Goal: Information Seeking & Learning: Learn about a topic

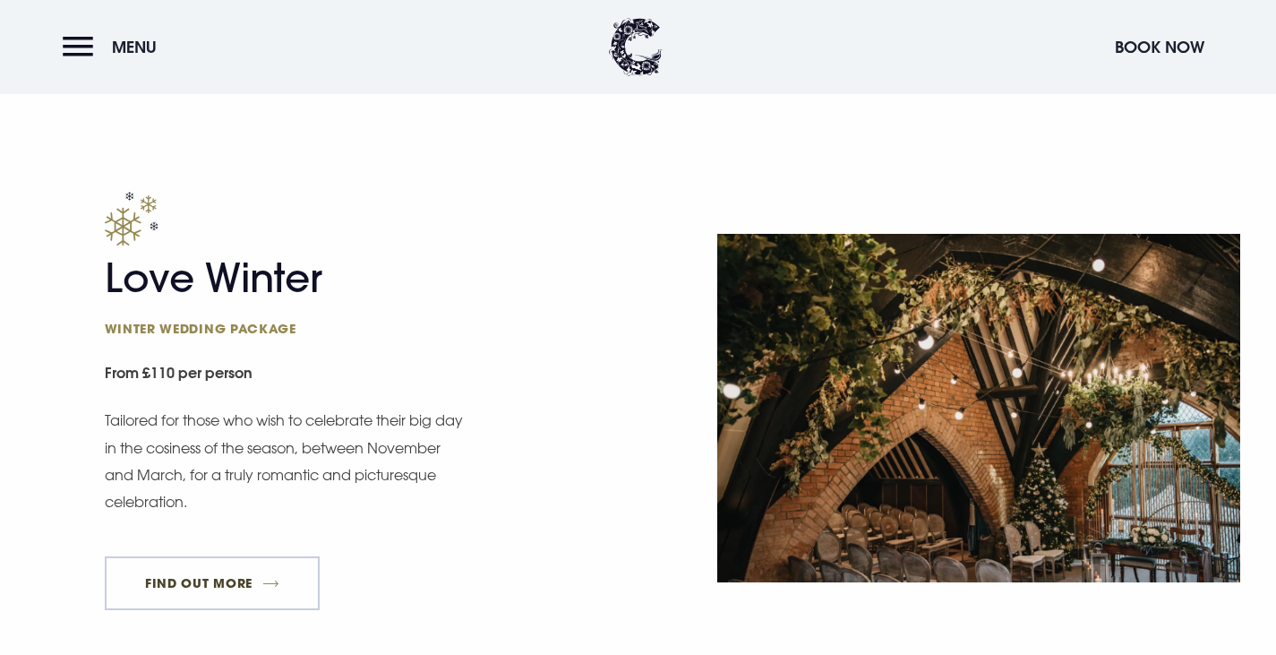
scroll to position [2150, 0]
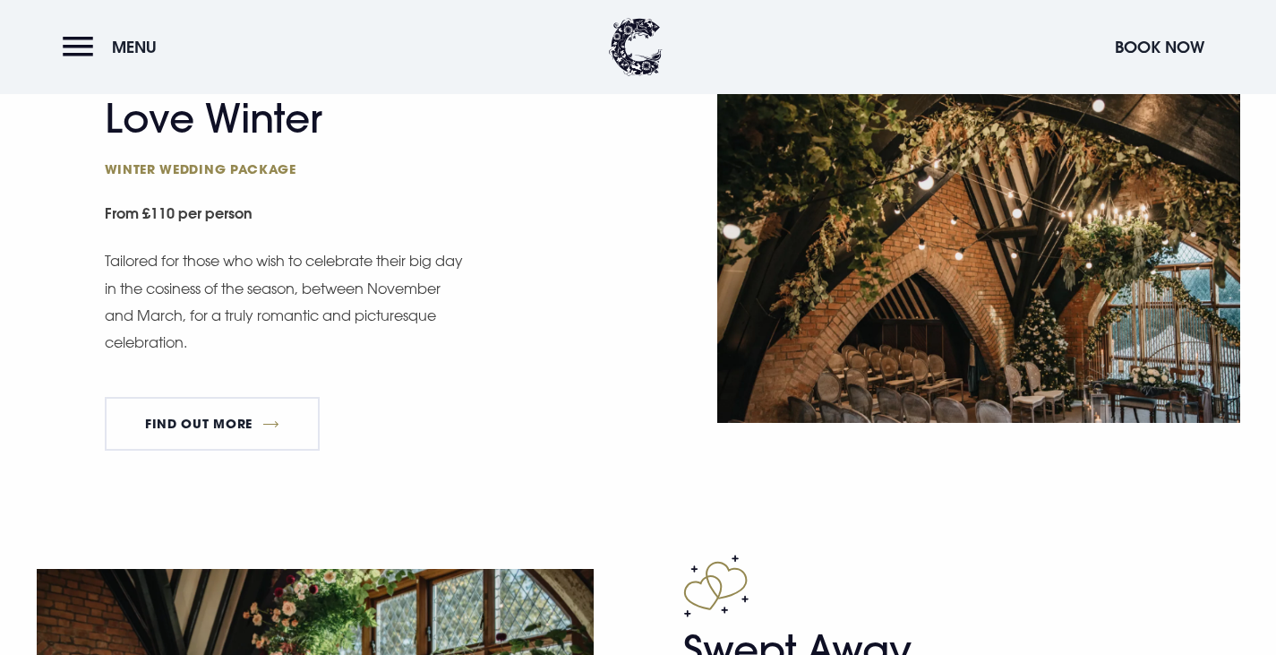
click at [213, 393] on div "Love Winter Winter wedding package From £110 per person Tailored for those who …" at bounding box center [366, 248] width 523 height 433
click at [210, 424] on link "FIND OUT MORE" at bounding box center [213, 424] width 216 height 54
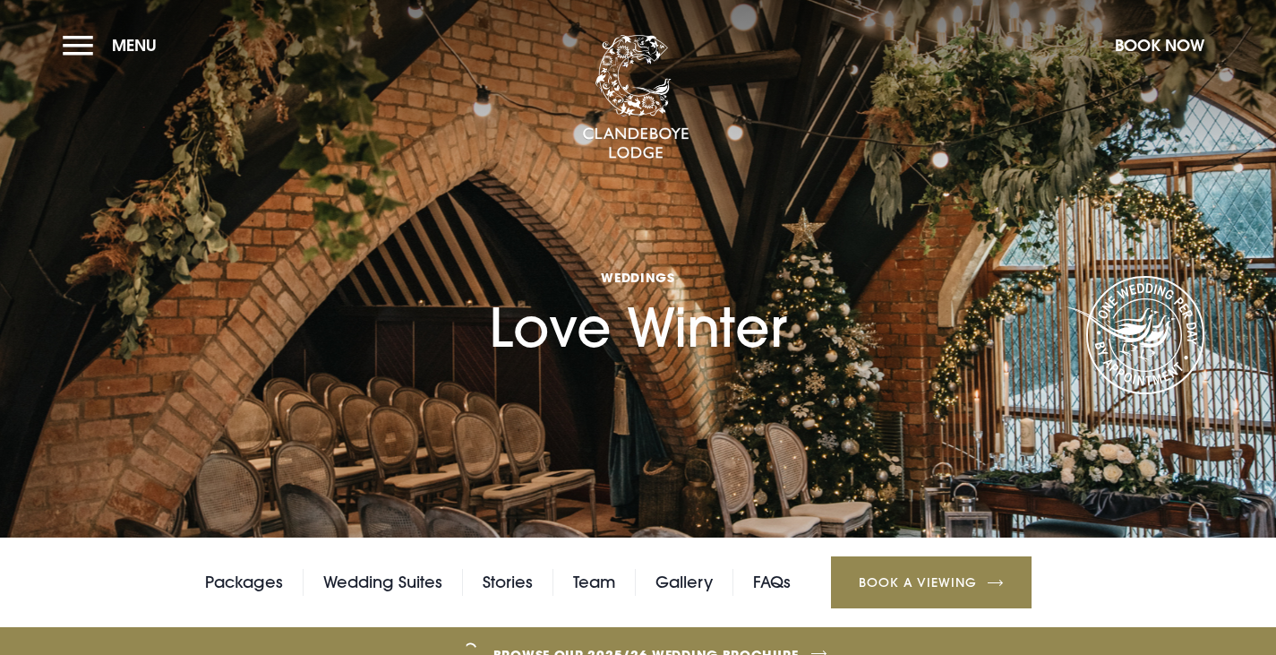
drag, startPoint x: 599, startPoint y: 495, endPoint x: 578, endPoint y: 169, distance: 326.7
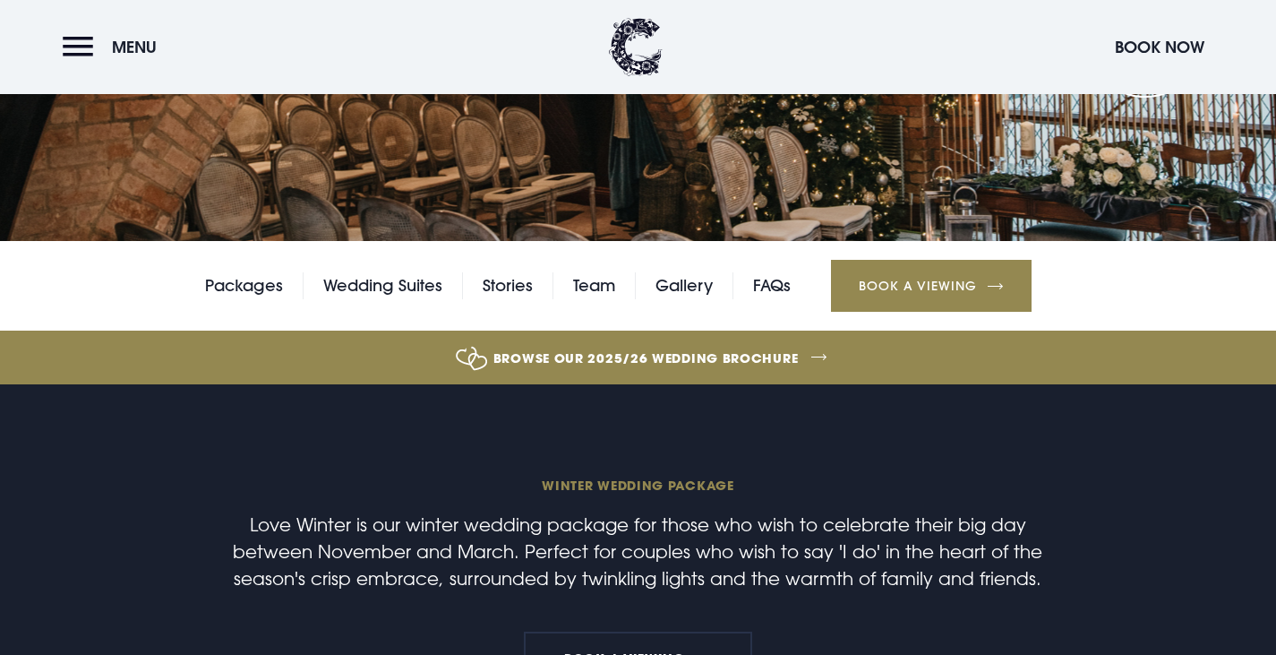
scroll to position [269, 0]
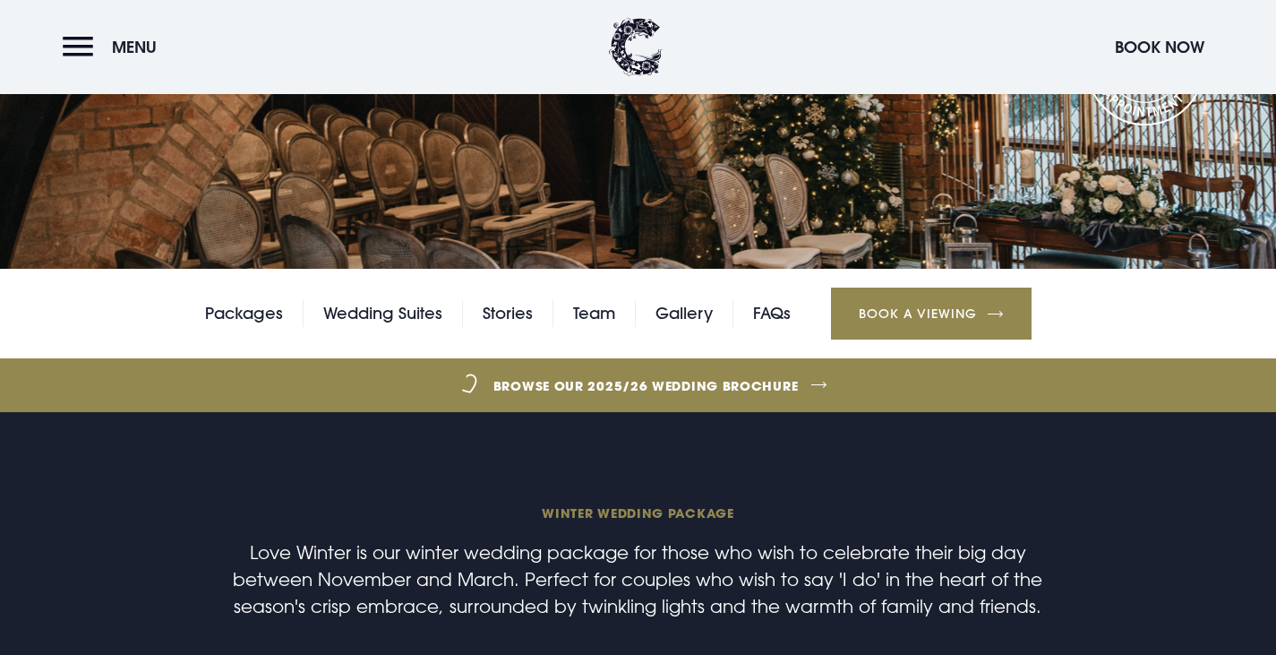
click at [698, 381] on link "Browse our 2025/26 wedding brochure" at bounding box center [646, 385] width 2858 height 67
